Goal: Communication & Community: Answer question/provide support

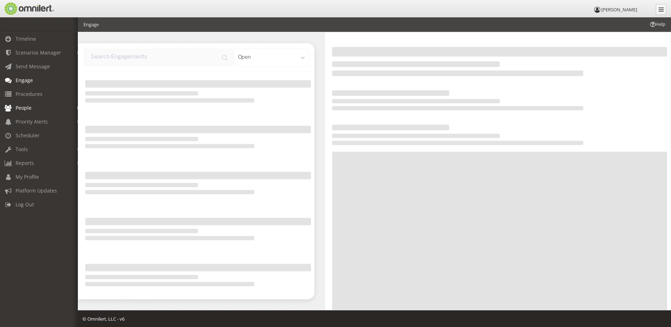
click at [21, 106] on span "People" at bounding box center [24, 107] width 16 height 7
click at [32, 121] on link "Subscribers" at bounding box center [42, 123] width 84 height 12
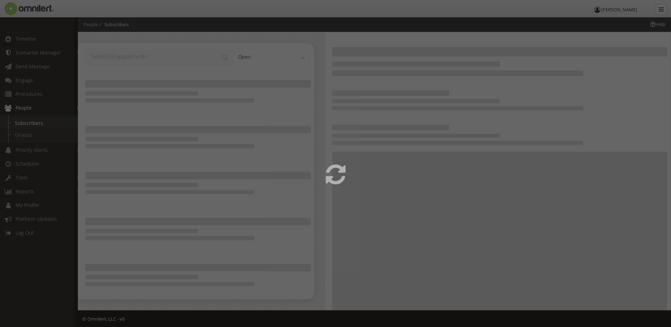
select select
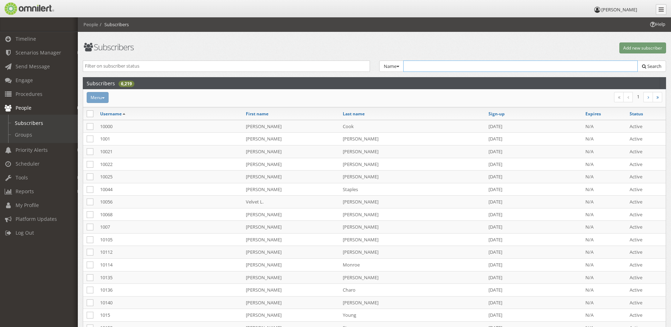
click at [469, 65] on input "text" at bounding box center [520, 65] width 235 height 11
type input "[PERSON_NAME]"
click at [659, 66] on span "Search" at bounding box center [654, 66] width 14 height 6
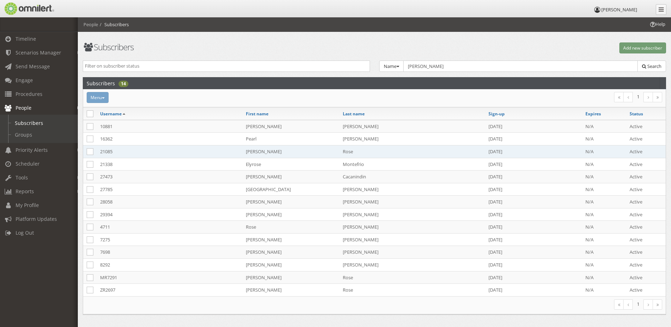
click at [289, 148] on td "[PERSON_NAME]" at bounding box center [290, 151] width 97 height 13
click at [289, 148] on div "Help People Subscribers Subscribers Add new subscriber Active Inactive Expired …" at bounding box center [374, 182] width 593 height 330
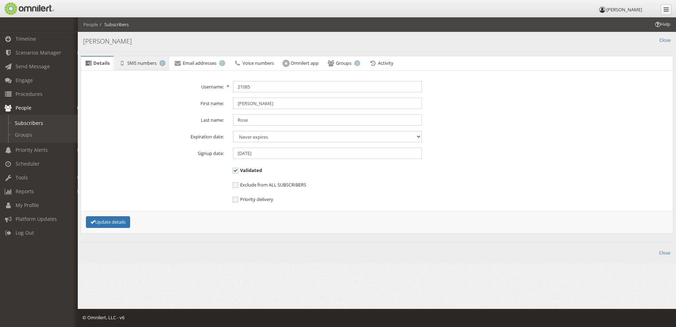
click at [127, 63] on span "SMS numbers" at bounding box center [141, 63] width 29 height 6
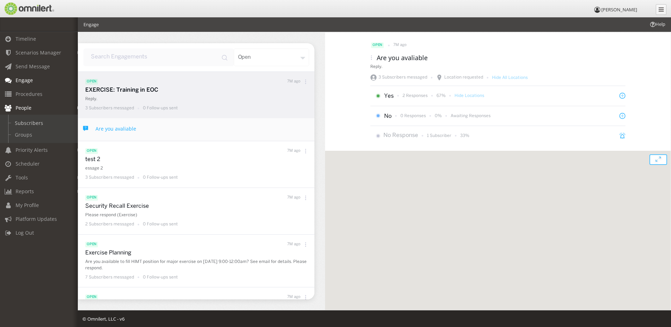
click at [26, 122] on link "Subscribers" at bounding box center [42, 123] width 84 height 12
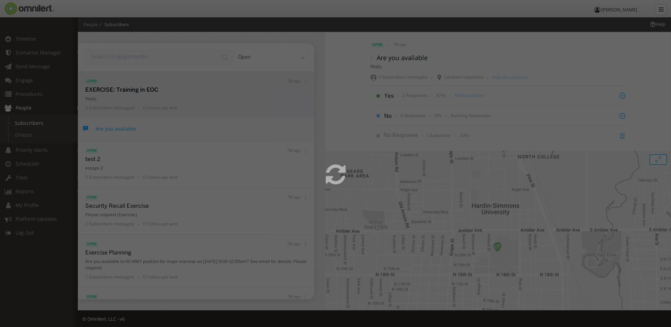
select select
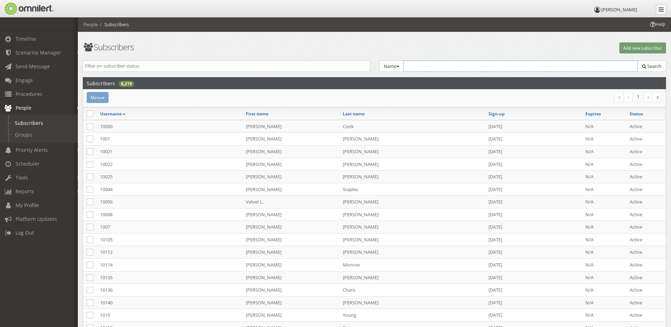
click at [462, 66] on input "text" at bounding box center [520, 65] width 235 height 11
type input "[PERSON_NAME]"
click at [655, 65] on span "Search" at bounding box center [654, 66] width 14 height 6
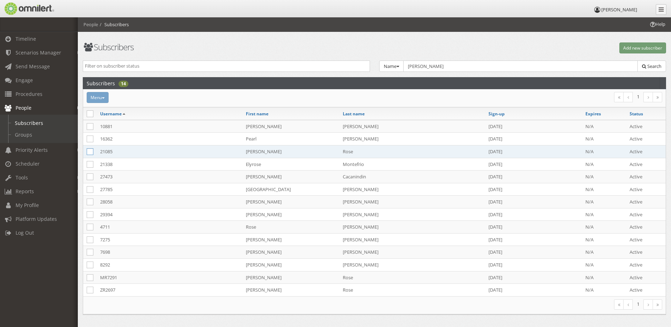
click at [89, 150] on icon at bounding box center [90, 151] width 7 height 7
checkbox input "true"
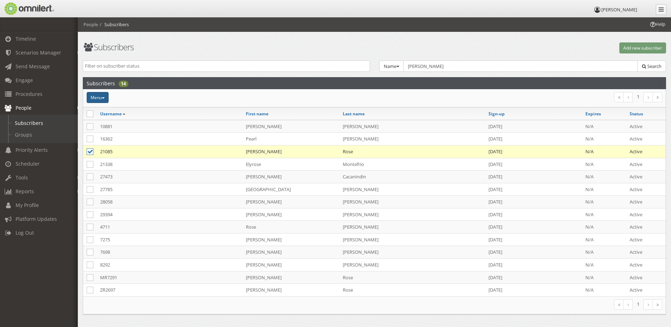
click at [97, 92] on button "Menu" at bounding box center [98, 97] width 22 height 11
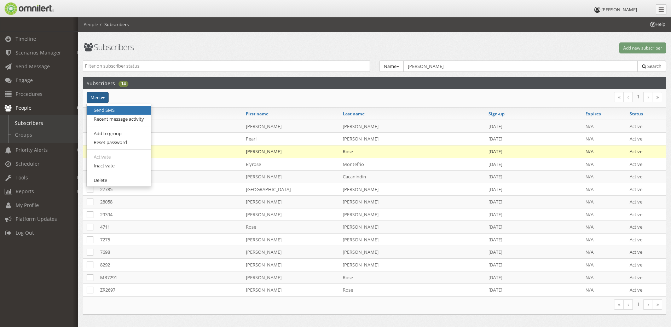
click at [101, 109] on link "Send SMS" at bounding box center [119, 110] width 64 height 9
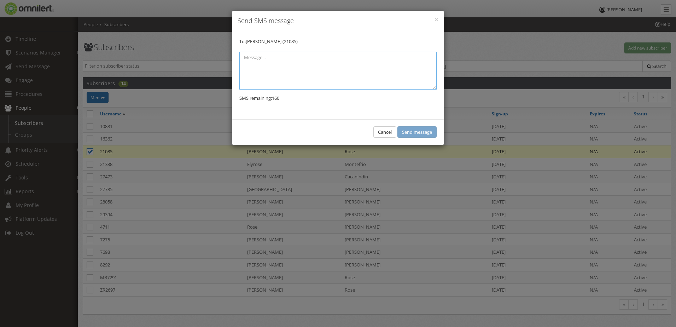
click at [280, 66] on textarea at bounding box center [337, 71] width 197 height 38
type textarea "Hi [PERSON_NAME]! [PERSON_NAME] is here for an interview."
click at [419, 130] on button "Send message" at bounding box center [416, 132] width 39 height 12
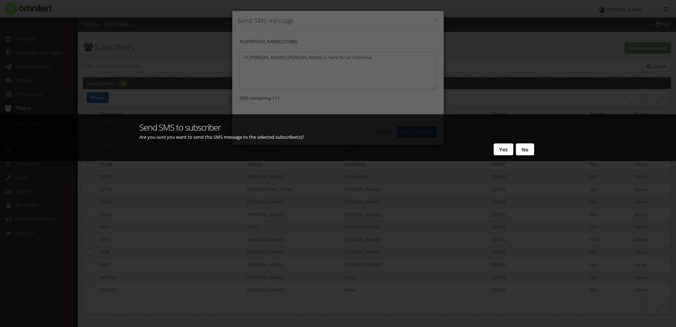
click at [505, 150] on button "Yes" at bounding box center [504, 149] width 20 height 12
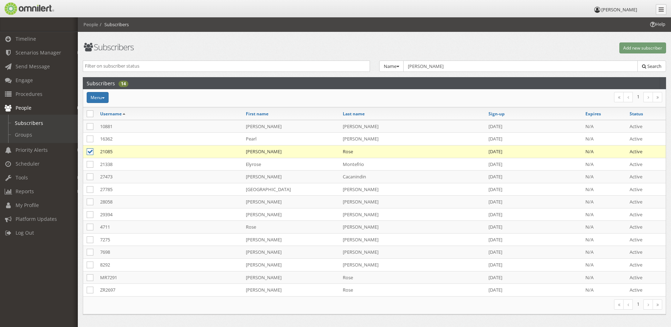
click at [90, 150] on icon at bounding box center [90, 151] width 7 height 7
checkbox input "false"
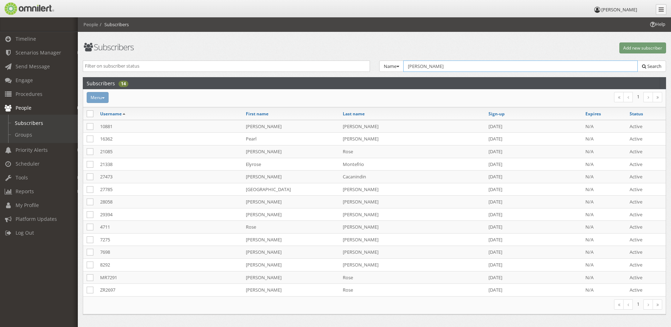
drag, startPoint x: 423, startPoint y: 65, endPoint x: 404, endPoint y: 67, distance: 19.2
click at [404, 67] on input "[PERSON_NAME]" at bounding box center [520, 65] width 235 height 11
click at [431, 67] on input "text" at bounding box center [520, 65] width 235 height 11
click at [39, 122] on link "Subscribers" at bounding box center [42, 123] width 84 height 12
click at [445, 69] on input "text" at bounding box center [520, 65] width 235 height 11
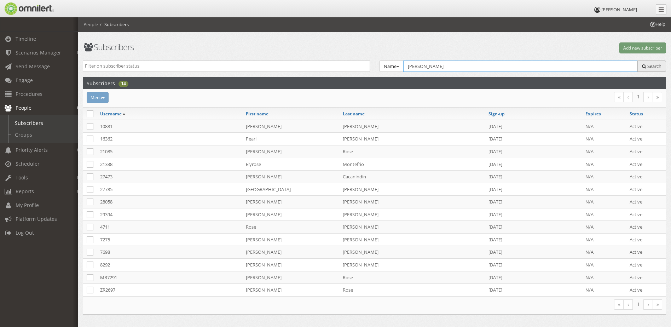
type input "[PERSON_NAME]"
click at [655, 63] on span "Search" at bounding box center [654, 66] width 14 height 6
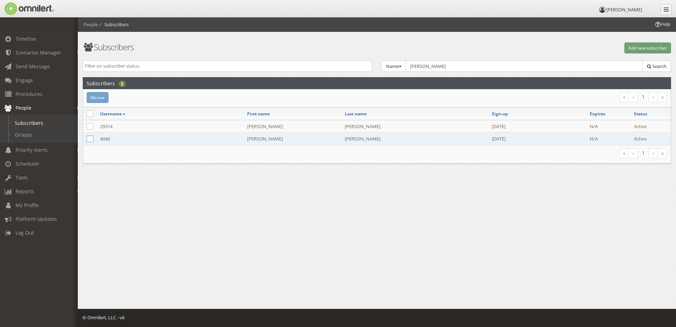
click at [90, 138] on icon at bounding box center [90, 138] width 7 height 7
checkbox input "true"
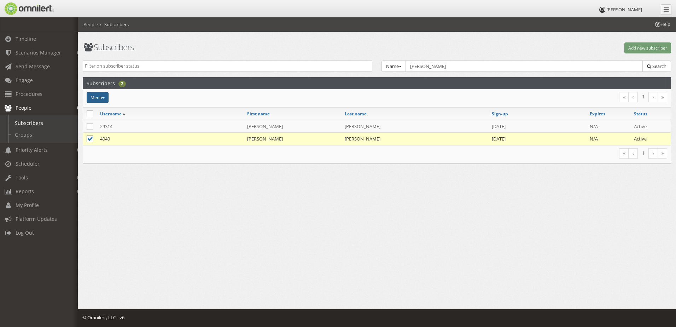
click at [95, 94] on button "Menu" at bounding box center [98, 97] width 22 height 11
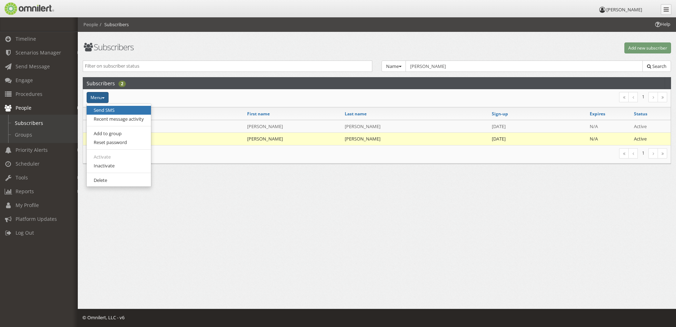
click at [99, 106] on link "Send SMS" at bounding box center [119, 110] width 64 height 9
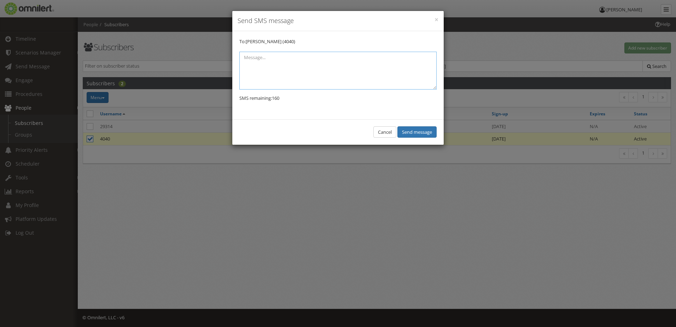
click at [256, 61] on textarea at bounding box center [337, 71] width 197 height 38
paste textarea "[PERSON_NAME]"
type textarea "Hi [PERSON_NAME]! [PERSON_NAME] is here for an interview."
click at [416, 131] on button "Send message" at bounding box center [416, 132] width 39 height 12
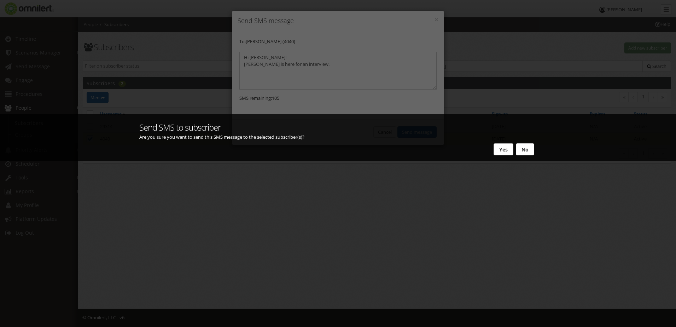
click at [503, 146] on button "Yes" at bounding box center [504, 149] width 20 height 12
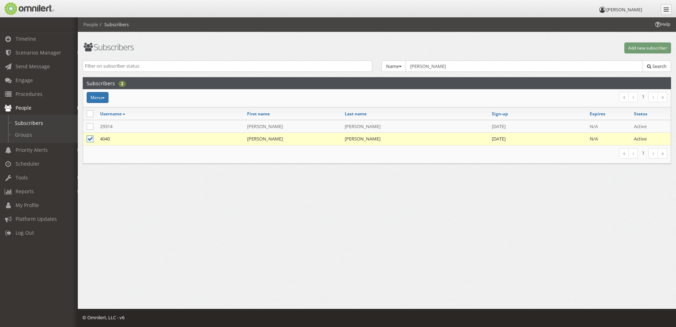
click at [89, 136] on icon at bounding box center [90, 138] width 7 height 7
checkbox input "false"
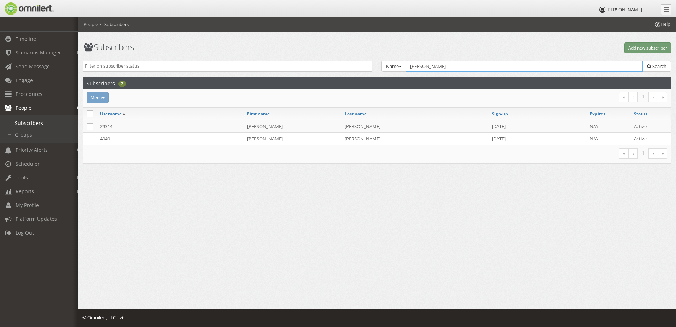
click at [424, 65] on input "[PERSON_NAME]" at bounding box center [524, 65] width 237 height 11
type input "c"
click at [22, 38] on span "Timeline" at bounding box center [26, 38] width 21 height 7
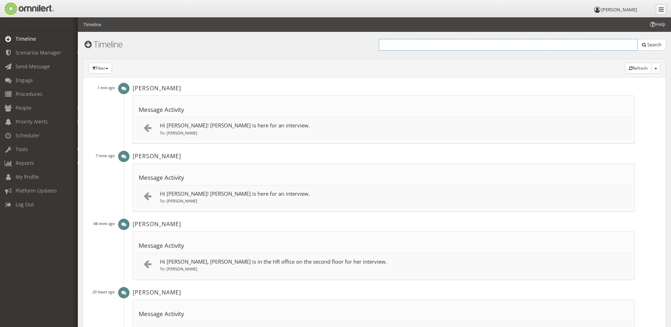
click at [438, 45] on input "text" at bounding box center [508, 45] width 259 height 12
type input "[PERSON_NAME]"
click at [654, 45] on span "Search" at bounding box center [654, 44] width 14 height 6
click at [31, 104] on link "People" at bounding box center [42, 108] width 84 height 14
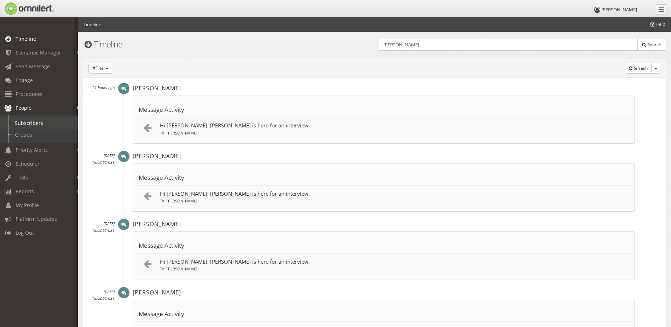
click at [44, 123] on link "Subscribers" at bounding box center [42, 123] width 84 height 12
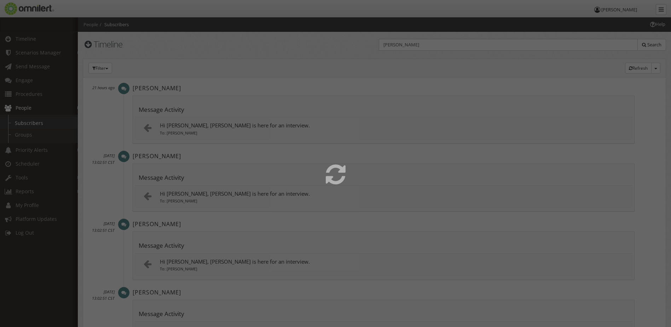
select select
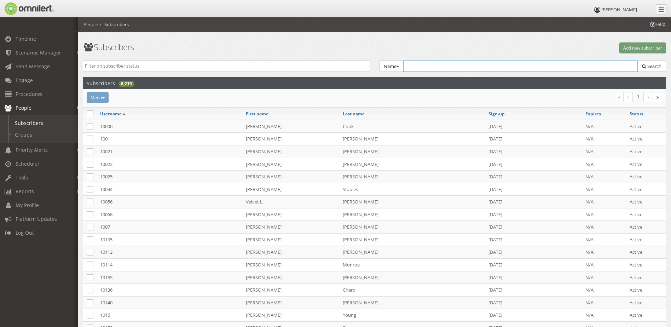
click at [434, 70] on input "text" at bounding box center [520, 65] width 235 height 11
type input "[PERSON_NAME]"
click at [649, 65] on span "Search" at bounding box center [654, 66] width 14 height 6
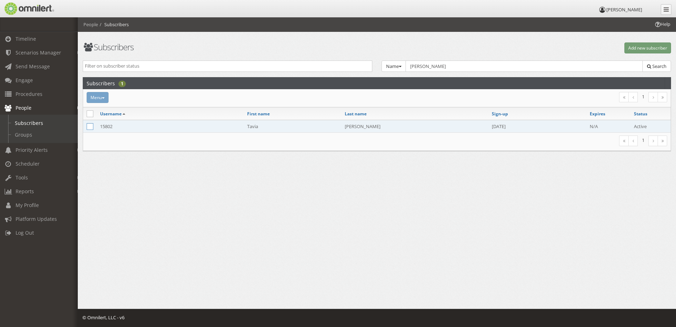
click at [90, 126] on icon at bounding box center [90, 126] width 7 height 7
checkbox input "true"
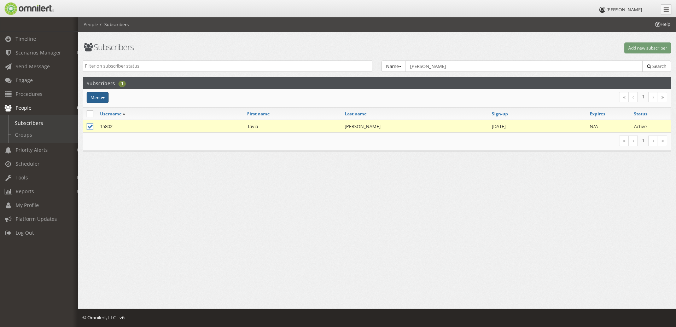
click at [94, 95] on button "Menu" at bounding box center [98, 97] width 22 height 11
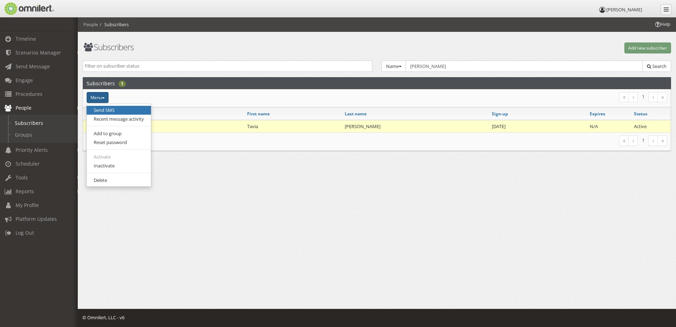
click at [110, 109] on link "Send SMS" at bounding box center [119, 110] width 64 height 9
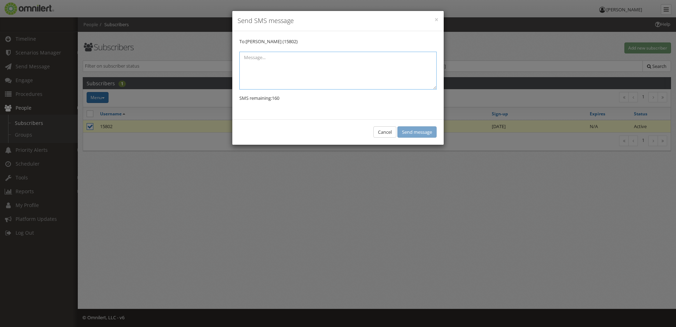
click at [252, 61] on textarea at bounding box center [337, 71] width 197 height 38
click at [276, 62] on textarea "Hi Tavia," at bounding box center [337, 71] width 197 height 38
type textarea "Hi [PERSON_NAME], [PERSON_NAME] is here for an interview."
click at [415, 133] on button "Send message" at bounding box center [416, 132] width 39 height 12
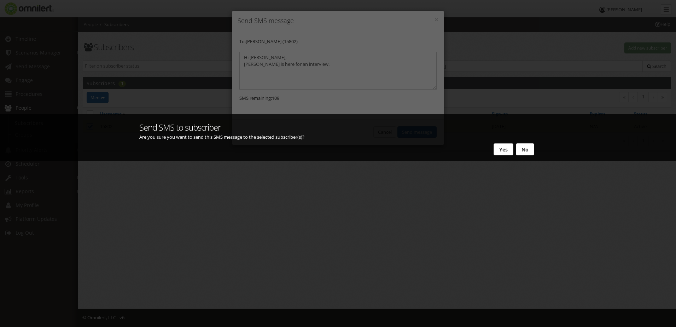
click at [496, 148] on button "Yes" at bounding box center [504, 149] width 20 height 12
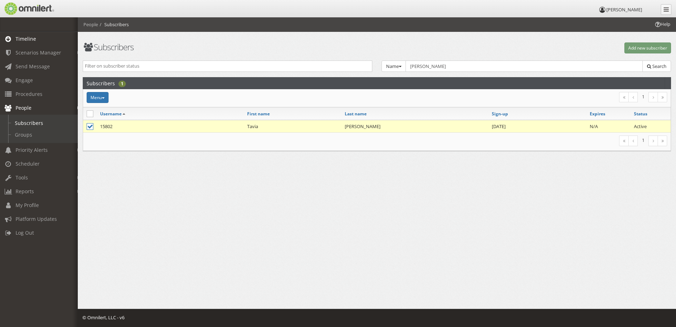
click at [34, 36] on span "Timeline" at bounding box center [26, 38] width 21 height 7
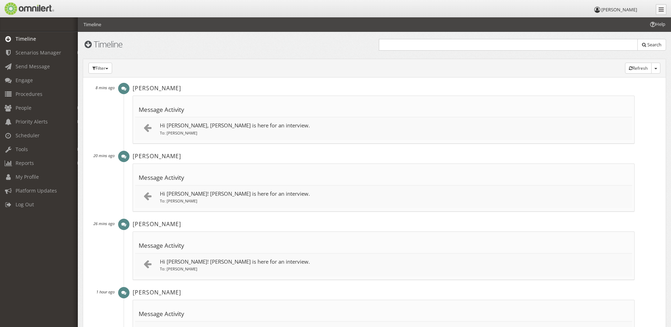
click at [124, 151] on div "[PERSON_NAME] 20 mins ago Message Activity Hi [PERSON_NAME]! [PERSON_NAME] is h…" at bounding box center [378, 117] width 511 height 68
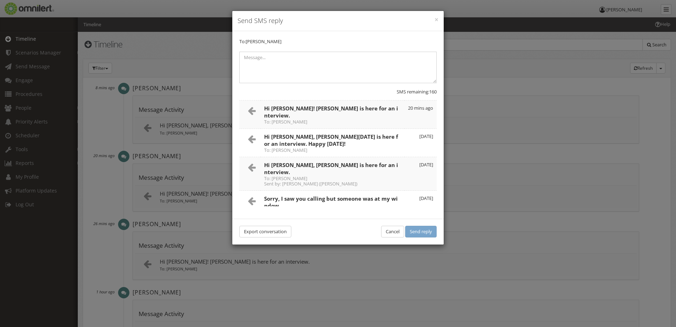
click at [431, 19] on h4 "Send SMS reply" at bounding box center [338, 20] width 201 height 9
click at [434, 19] on button "×" at bounding box center [436, 19] width 4 height 7
